Goal: Book appointment/travel/reservation

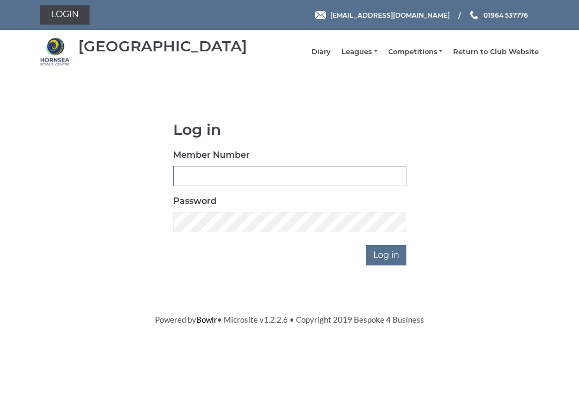
type input "1008"
click at [387, 263] on input "Log in" at bounding box center [386, 255] width 40 height 20
click at [394, 266] on input "Log in" at bounding box center [386, 255] width 40 height 20
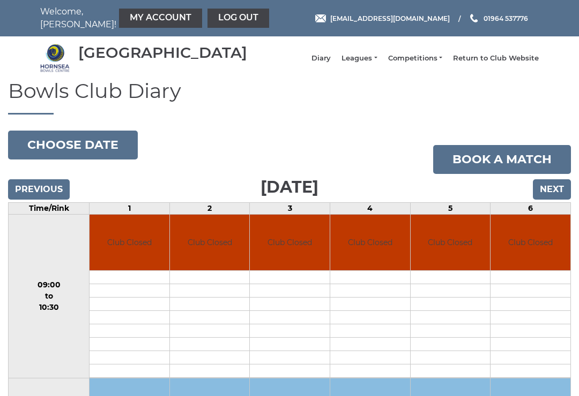
click at [550, 200] on input "Next" at bounding box center [552, 189] width 38 height 20
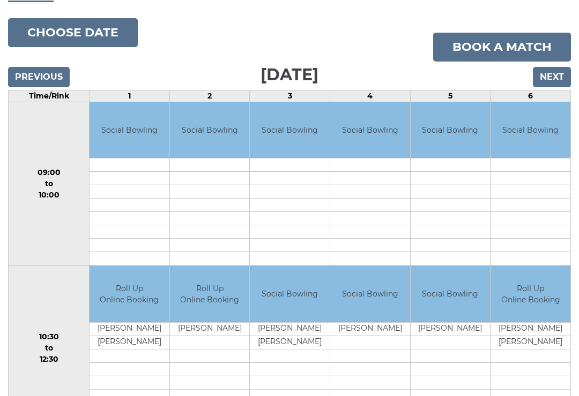
scroll to position [110, 0]
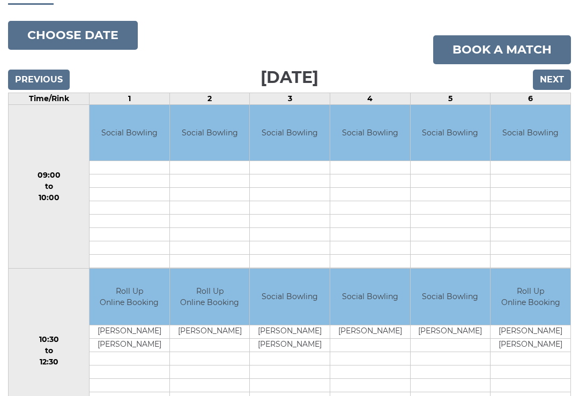
click at [552, 88] on input "Next" at bounding box center [552, 80] width 38 height 20
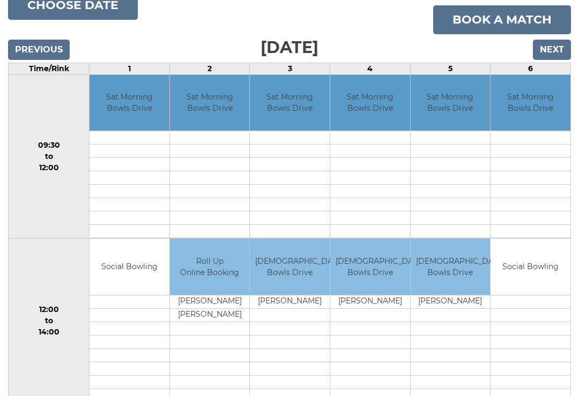
click at [556, 61] on input "Next" at bounding box center [552, 50] width 38 height 20
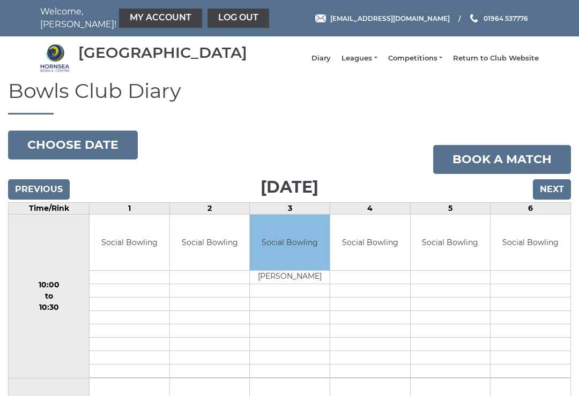
click at [552, 200] on input "Next" at bounding box center [552, 189] width 38 height 20
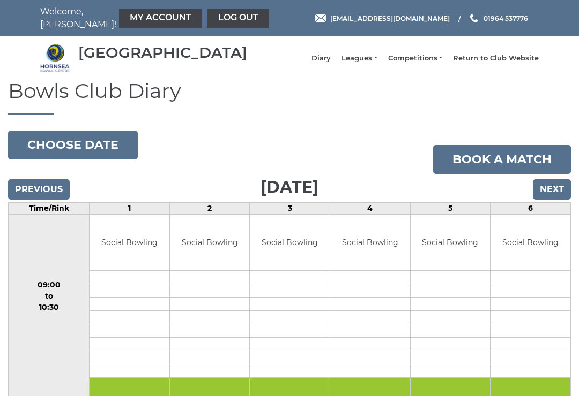
click at [558, 200] on input "Next" at bounding box center [552, 189] width 38 height 20
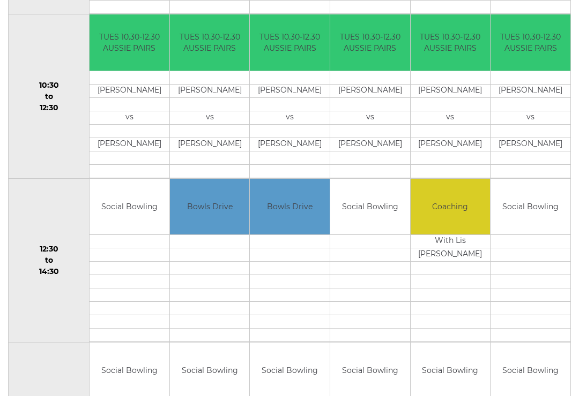
scroll to position [364, 0]
click at [441, 288] on td at bounding box center [450, 281] width 80 height 13
click at [475, 219] on td "Coaching" at bounding box center [450, 207] width 80 height 56
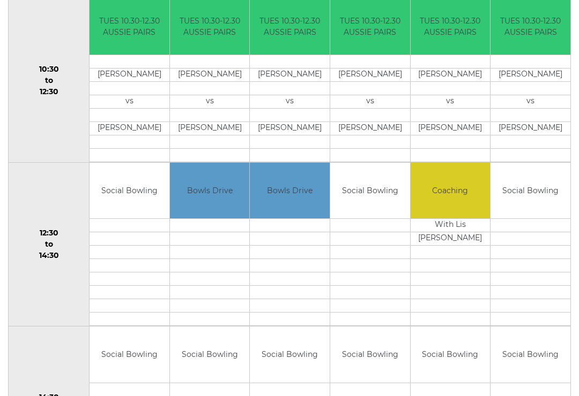
scroll to position [383, 0]
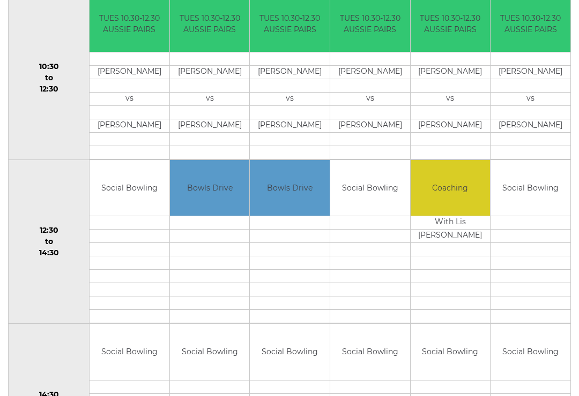
click at [351, 230] on td at bounding box center [370, 222] width 80 height 13
click at [343, 230] on td at bounding box center [370, 222] width 80 height 13
click at [352, 230] on td at bounding box center [370, 222] width 80 height 13
click at [361, 230] on td at bounding box center [370, 222] width 80 height 13
click at [360, 243] on td at bounding box center [370, 236] width 80 height 13
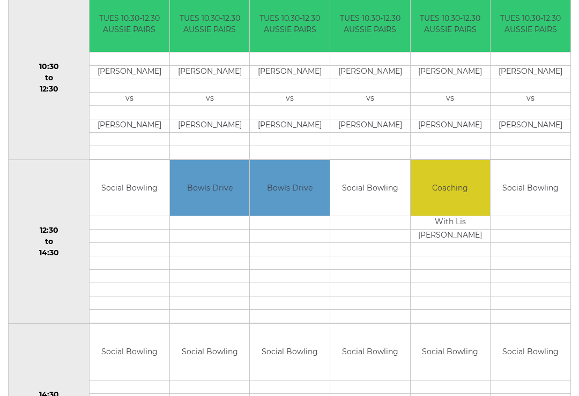
click at [356, 230] on td at bounding box center [370, 222] width 80 height 13
click at [514, 230] on td at bounding box center [530, 222] width 80 height 13
click at [514, 238] on td at bounding box center [530, 236] width 80 height 13
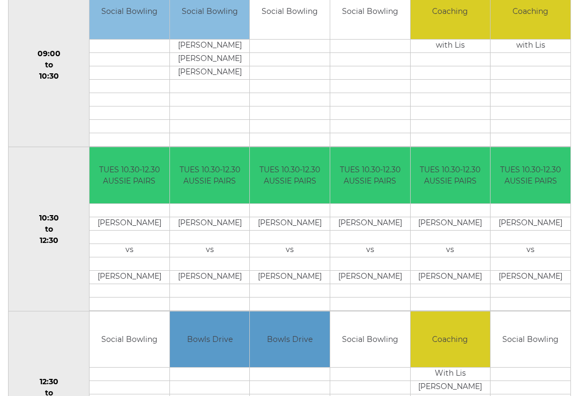
scroll to position [0, 0]
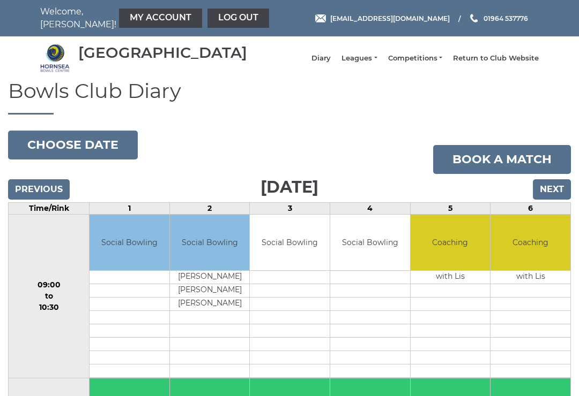
click at [125, 21] on link "My Account" at bounding box center [160, 18] width 83 height 19
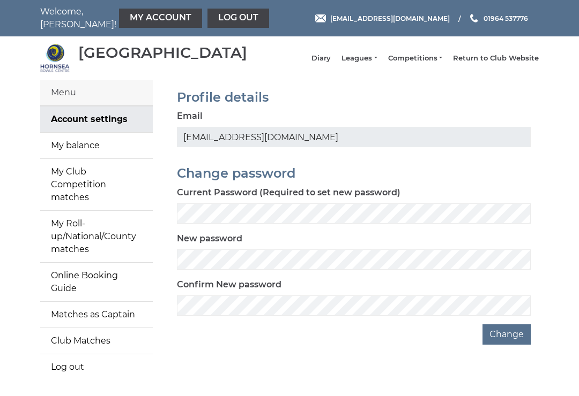
click at [134, 25] on link "My Account" at bounding box center [160, 18] width 83 height 19
click at [78, 230] on link "My Roll-up/National/County matches" at bounding box center [96, 236] width 113 height 51
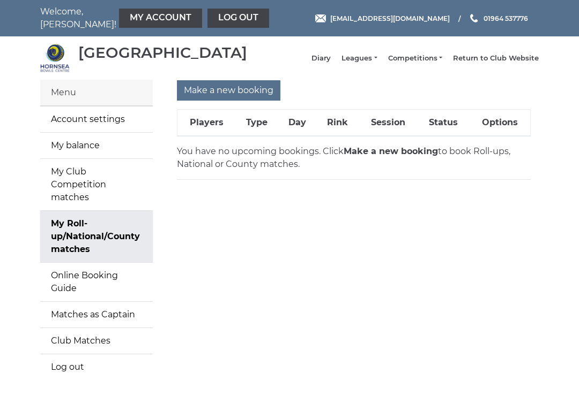
click at [228, 101] on input "Make a new booking" at bounding box center [228, 90] width 103 height 20
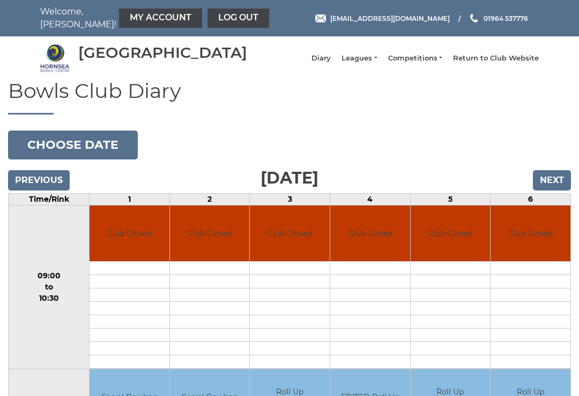
click at [558, 191] on input "Next" at bounding box center [552, 180] width 38 height 20
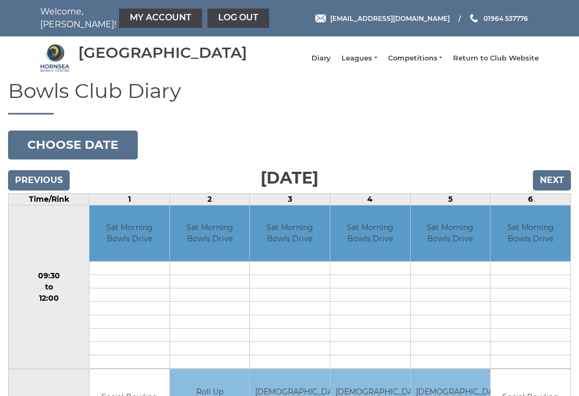
click at [560, 191] on input "Next" at bounding box center [552, 180] width 38 height 20
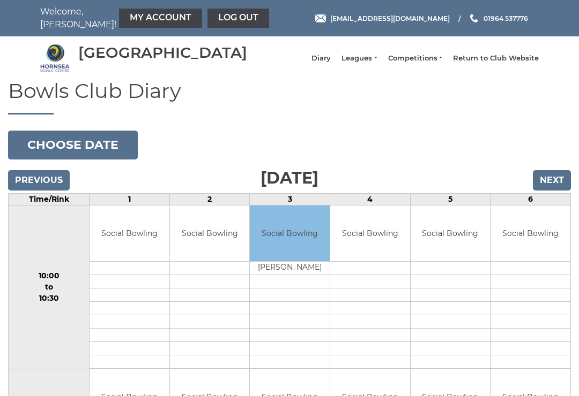
click at [559, 191] on input "Next" at bounding box center [552, 180] width 38 height 20
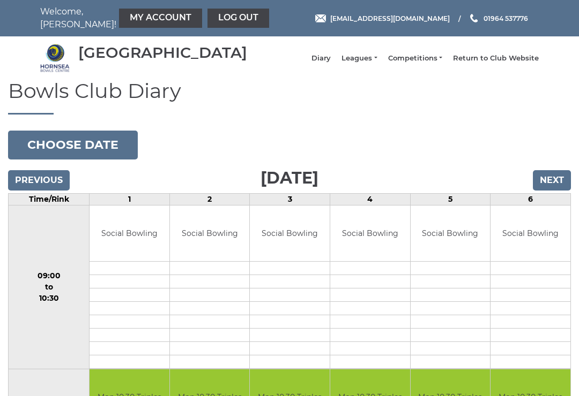
click at [555, 191] on input "Next" at bounding box center [552, 180] width 38 height 20
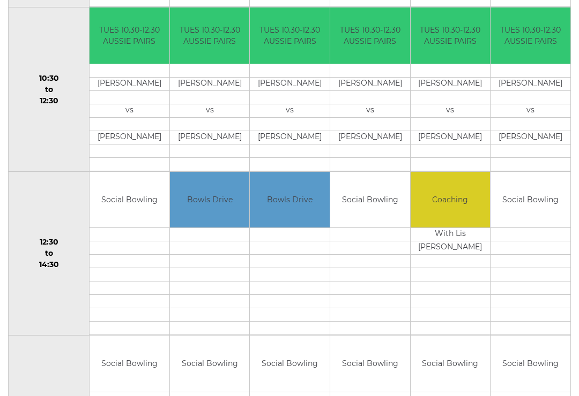
scroll to position [362, 0]
click at [0, 0] on link "Book slot" at bounding box center [0, 0] width 0 height 0
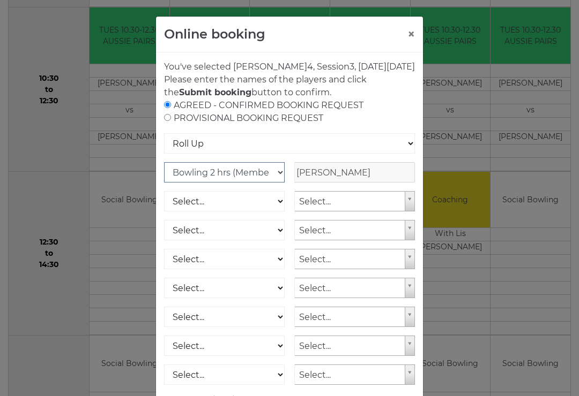
click at [282, 183] on select "Club Competition (Member) National (Member) Bowling 1.5 hrs (Member) Junior (Up…" at bounding box center [224, 172] width 121 height 20
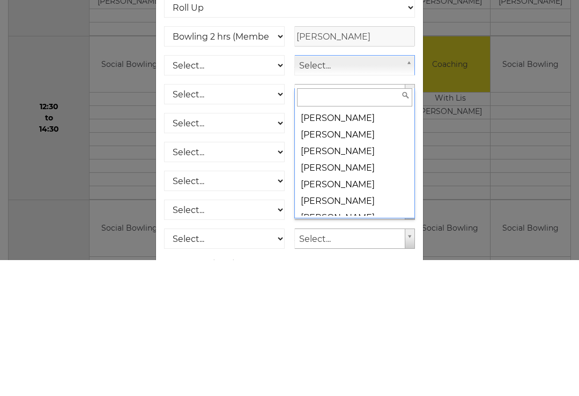
scroll to position [1292, 0]
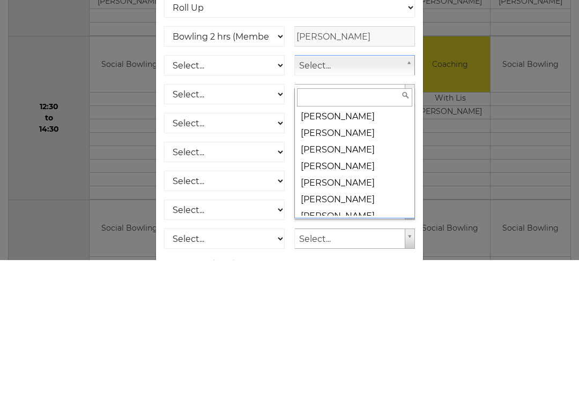
select select "924"
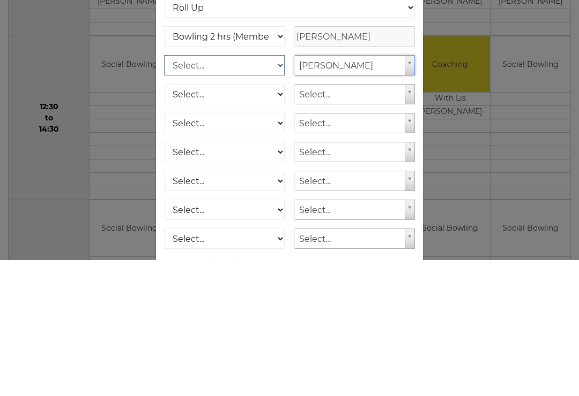
click at [278, 191] on select "Select... Club Competition (Member) Club Competition (Visitor) National (Member…" at bounding box center [224, 201] width 121 height 20
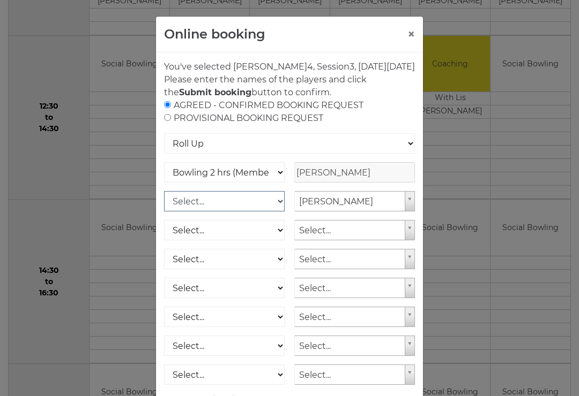
select select "1_50"
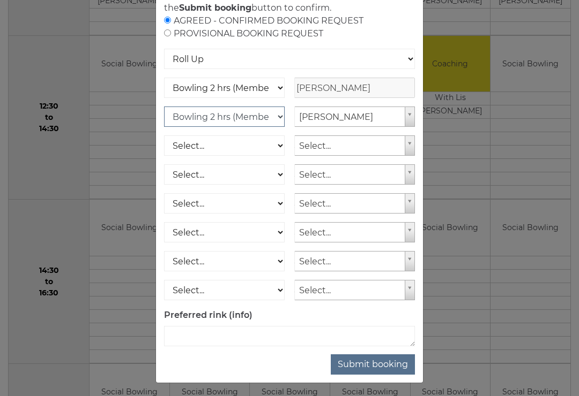
scroll to position [84, 0]
click at [387, 376] on button "Submit booking" at bounding box center [373, 365] width 84 height 20
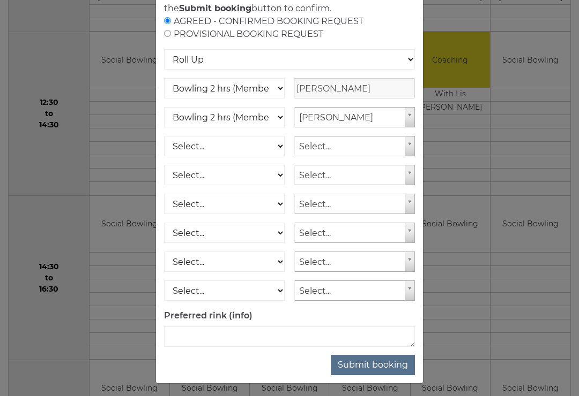
click at [386, 371] on button "Submit booking" at bounding box center [373, 365] width 84 height 20
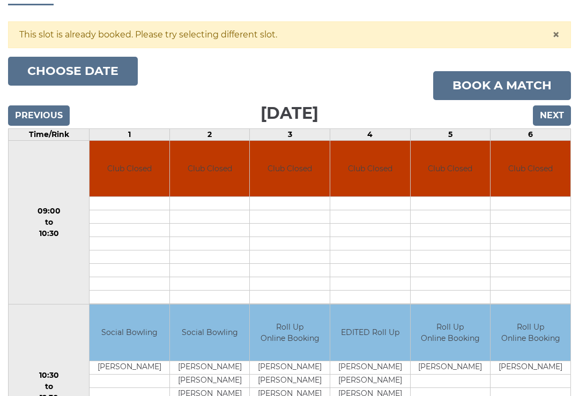
click at [555, 126] on input "Next" at bounding box center [552, 116] width 38 height 20
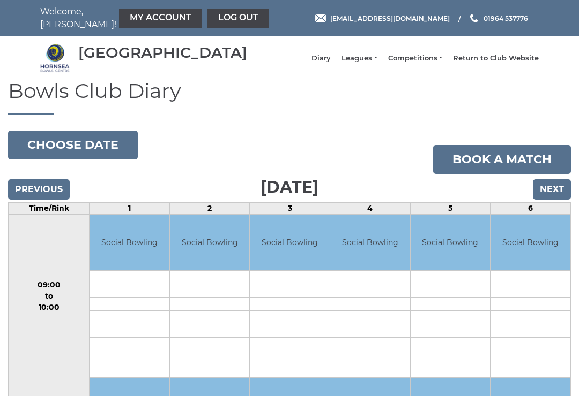
click at [554, 200] on input "Next" at bounding box center [552, 189] width 38 height 20
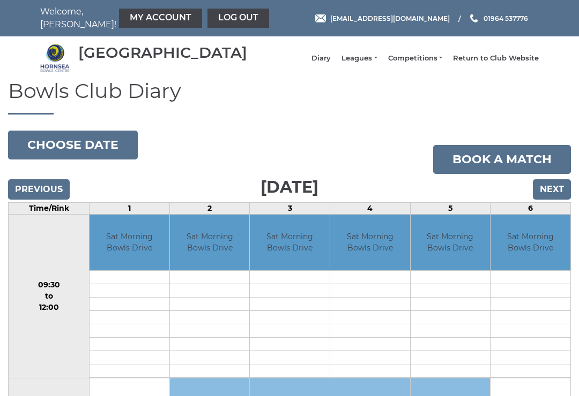
click at [560, 200] on input "Next" at bounding box center [552, 189] width 38 height 20
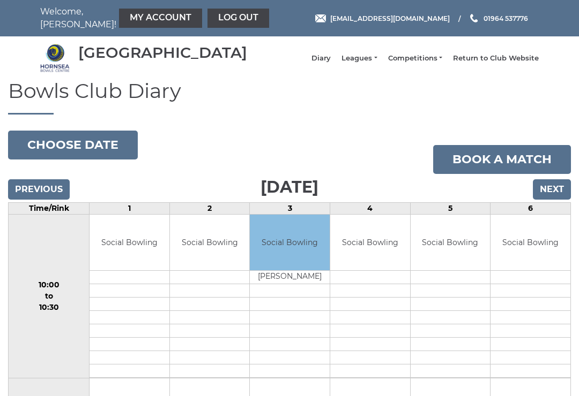
click at [558, 200] on input "Next" at bounding box center [552, 189] width 38 height 20
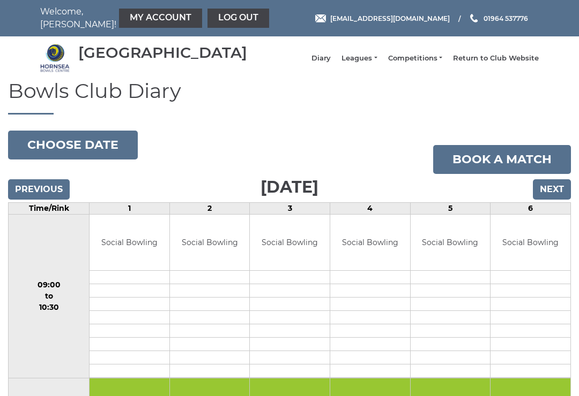
click at [559, 200] on input "Next" at bounding box center [552, 189] width 38 height 20
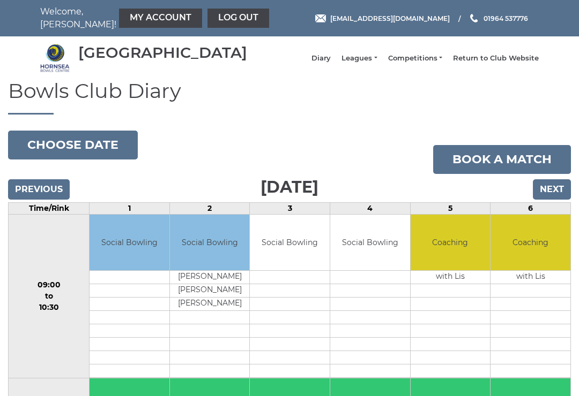
click at [211, 23] on link "Log out" at bounding box center [238, 18] width 62 height 19
